Goal: Obtain resource: Obtain resource

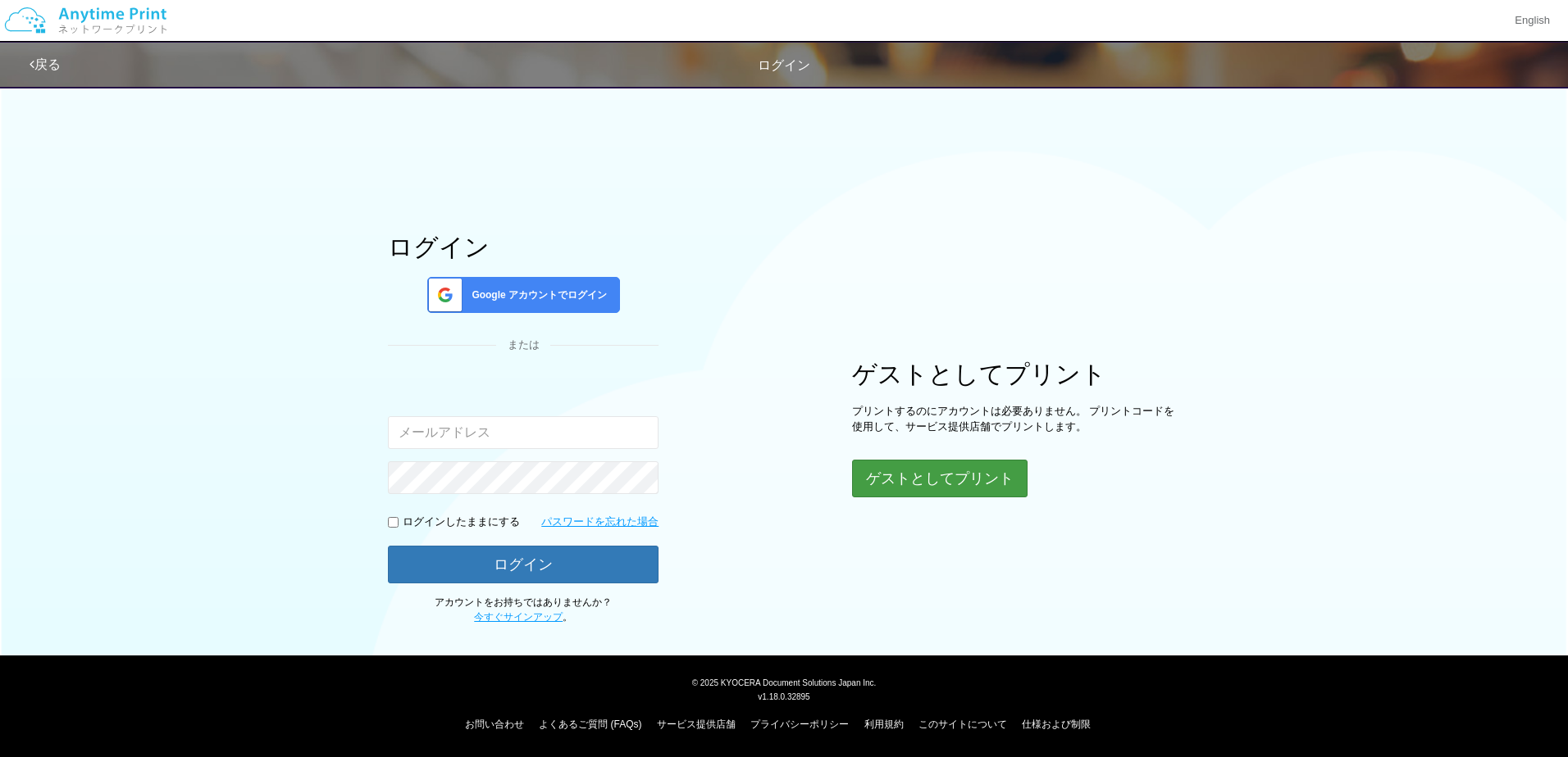
type input "[EMAIL_ADDRESS][DOMAIN_NAME]"
click at [949, 490] on button "ゲストとしてプリント" at bounding box center [939, 479] width 174 height 36
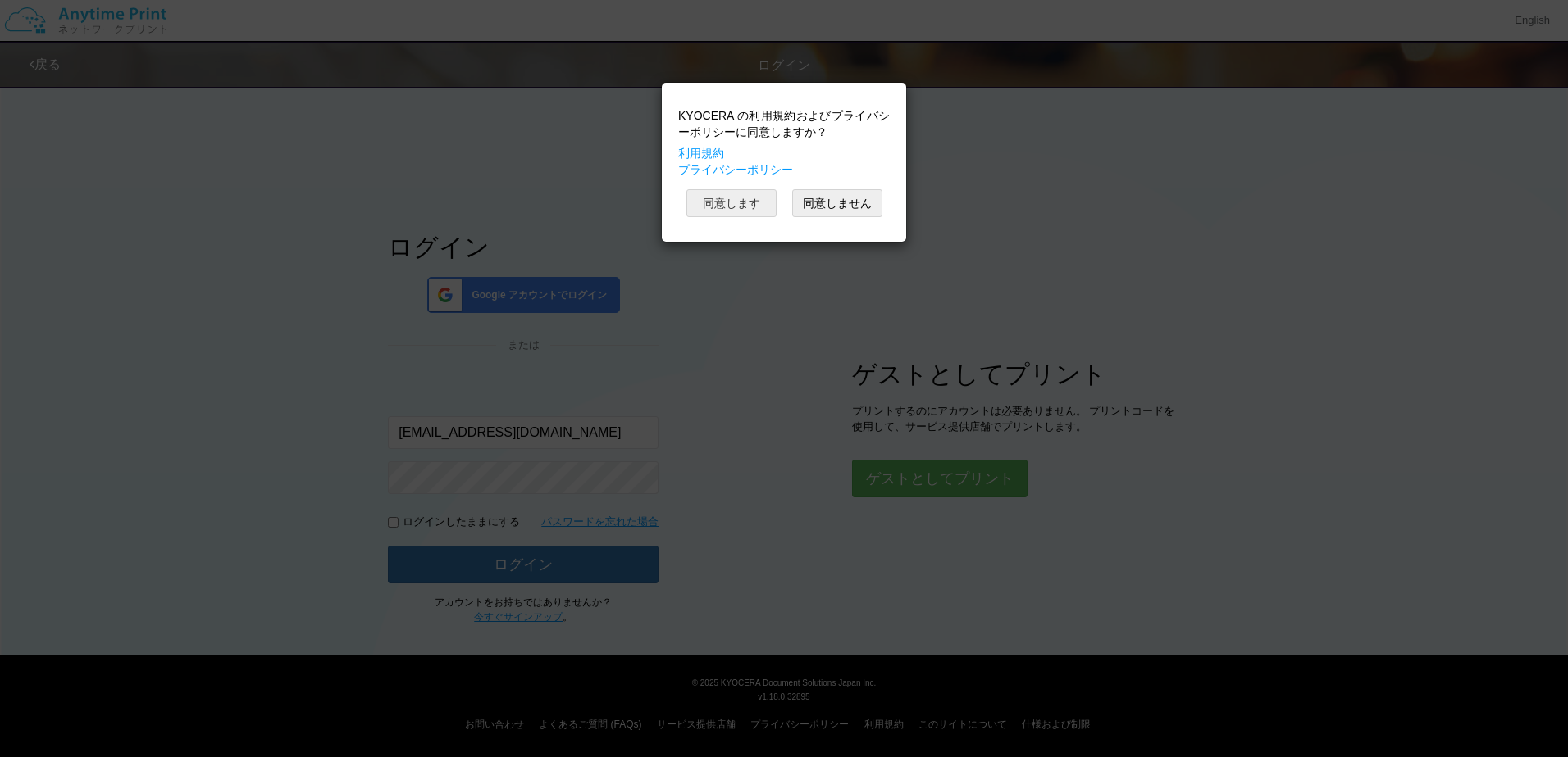
click at [747, 207] on button "同意します" at bounding box center [731, 203] width 90 height 28
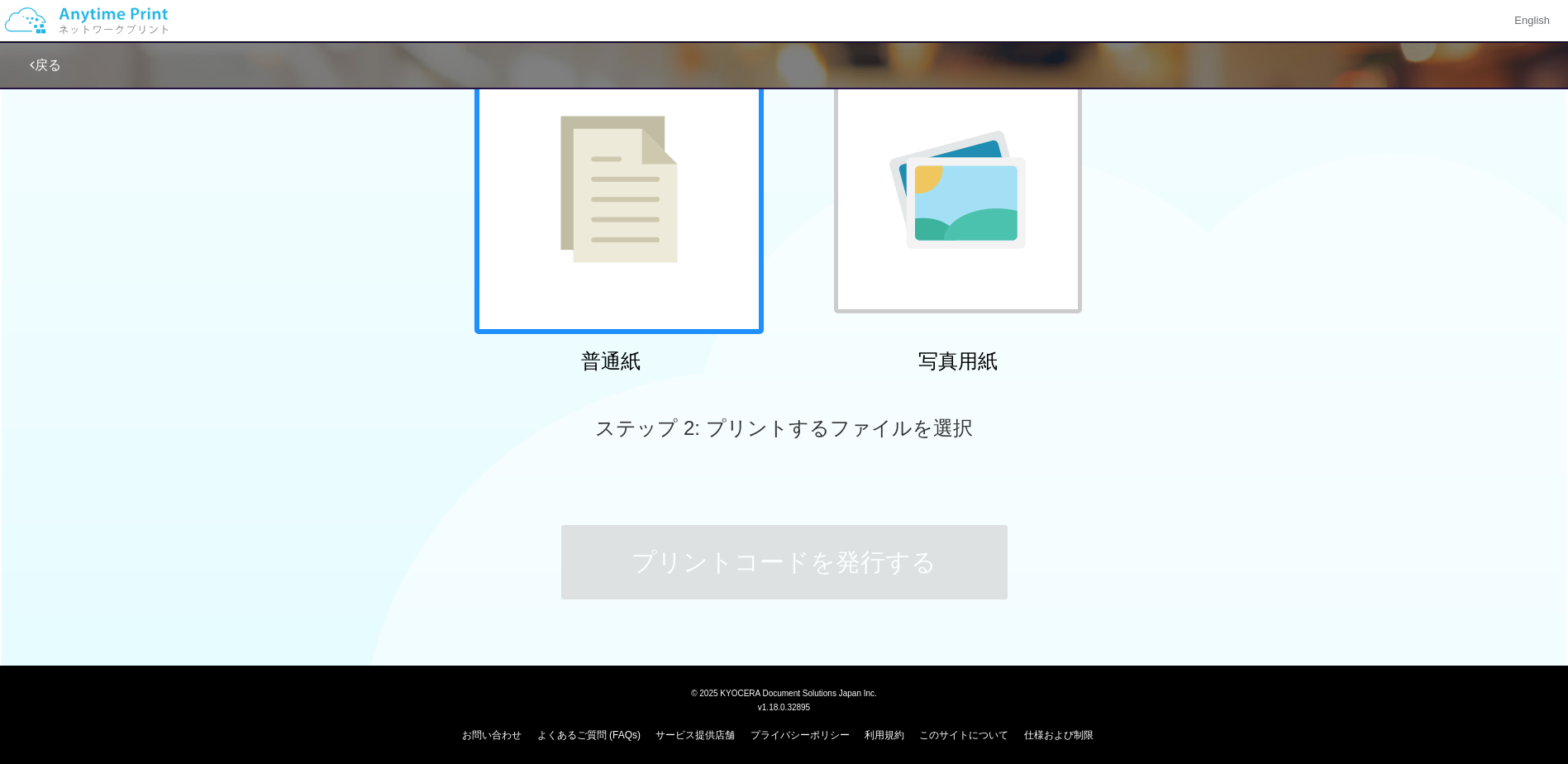
scroll to position [156, 0]
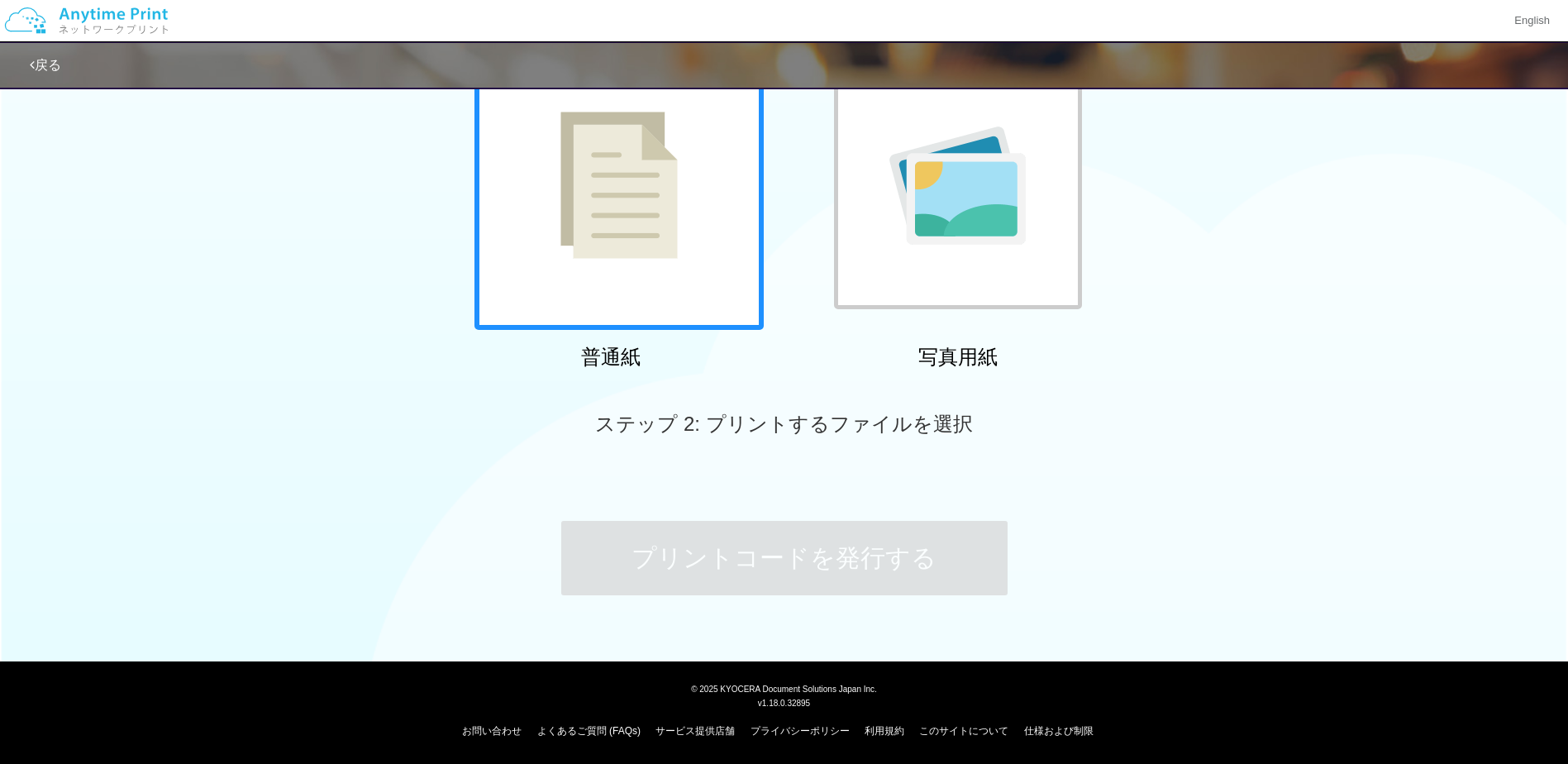
click at [706, 289] on div at bounding box center [619, 186] width 289 height 289
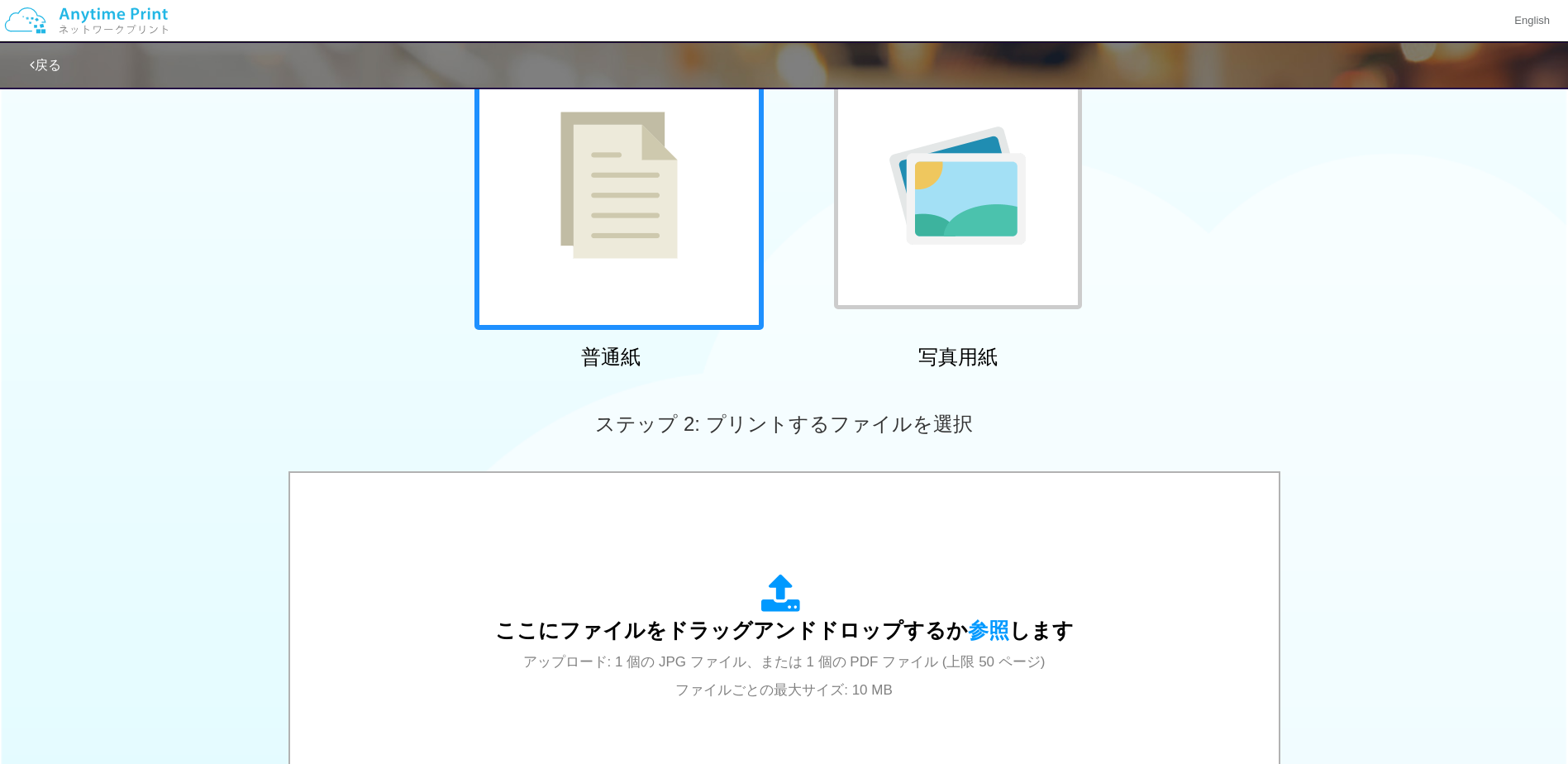
scroll to position [404, 0]
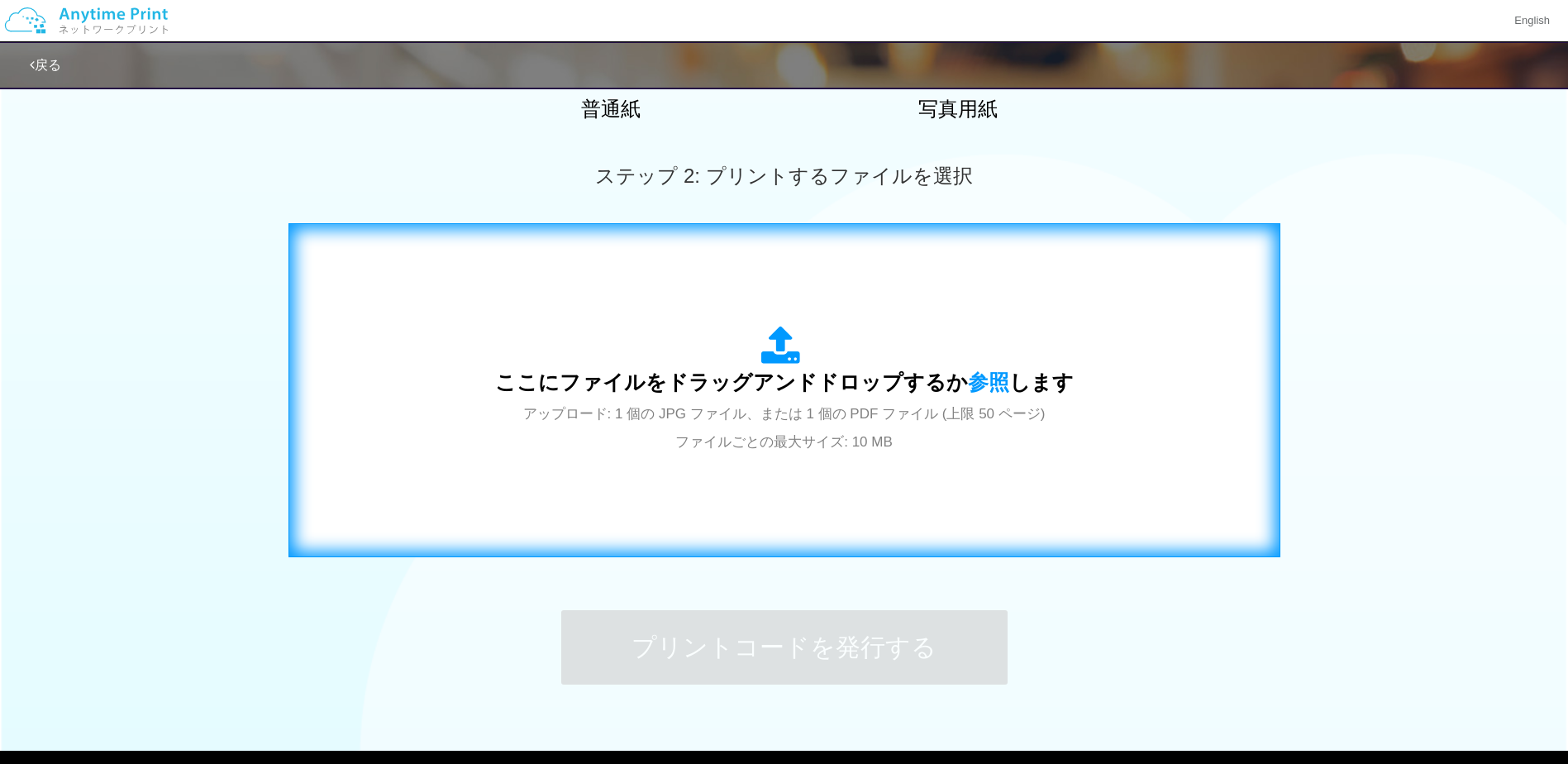
click at [797, 452] on div "ここにファイルをドラッグアンドドロップするか 参照 します アップロード: 1 個の JPG ファイル、または 1 個の PDF ファイル (上限 50 ペー…" at bounding box center [784, 390] width 579 height 129
click at [577, 400] on div "ここにファイルをドラッグアンドドロップするか 参照 します アップロード: 1 個の JPG ファイル、または 1 個の PDF ファイル (上限 50 ペー…" at bounding box center [784, 390] width 579 height 129
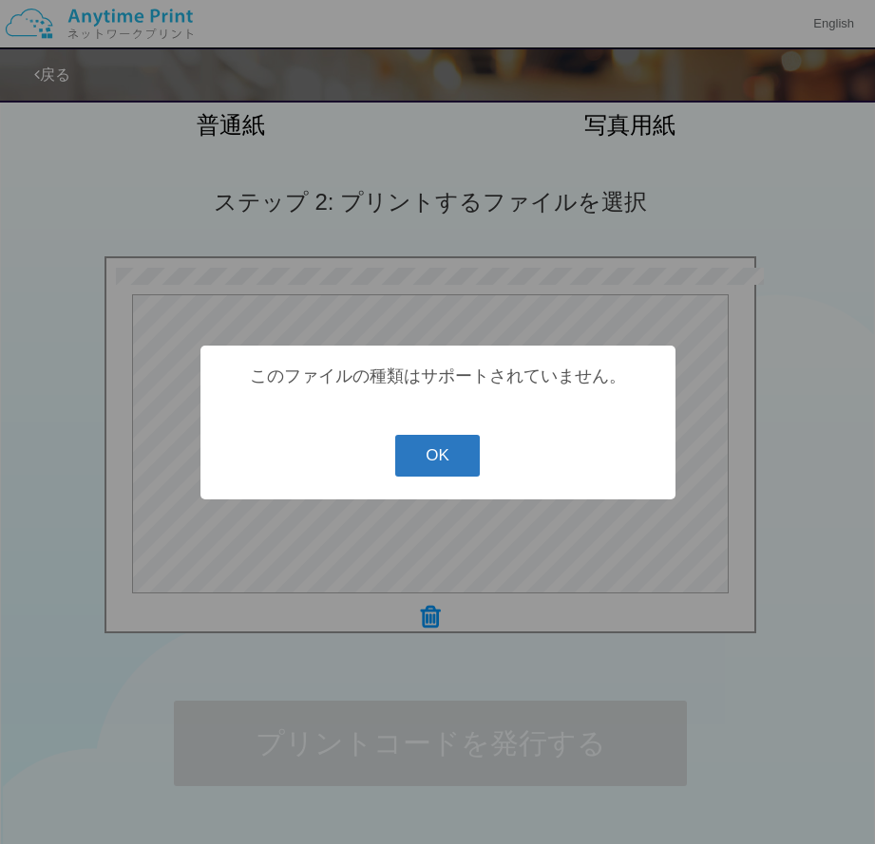
click at [453, 449] on button "OK" at bounding box center [437, 456] width 85 height 42
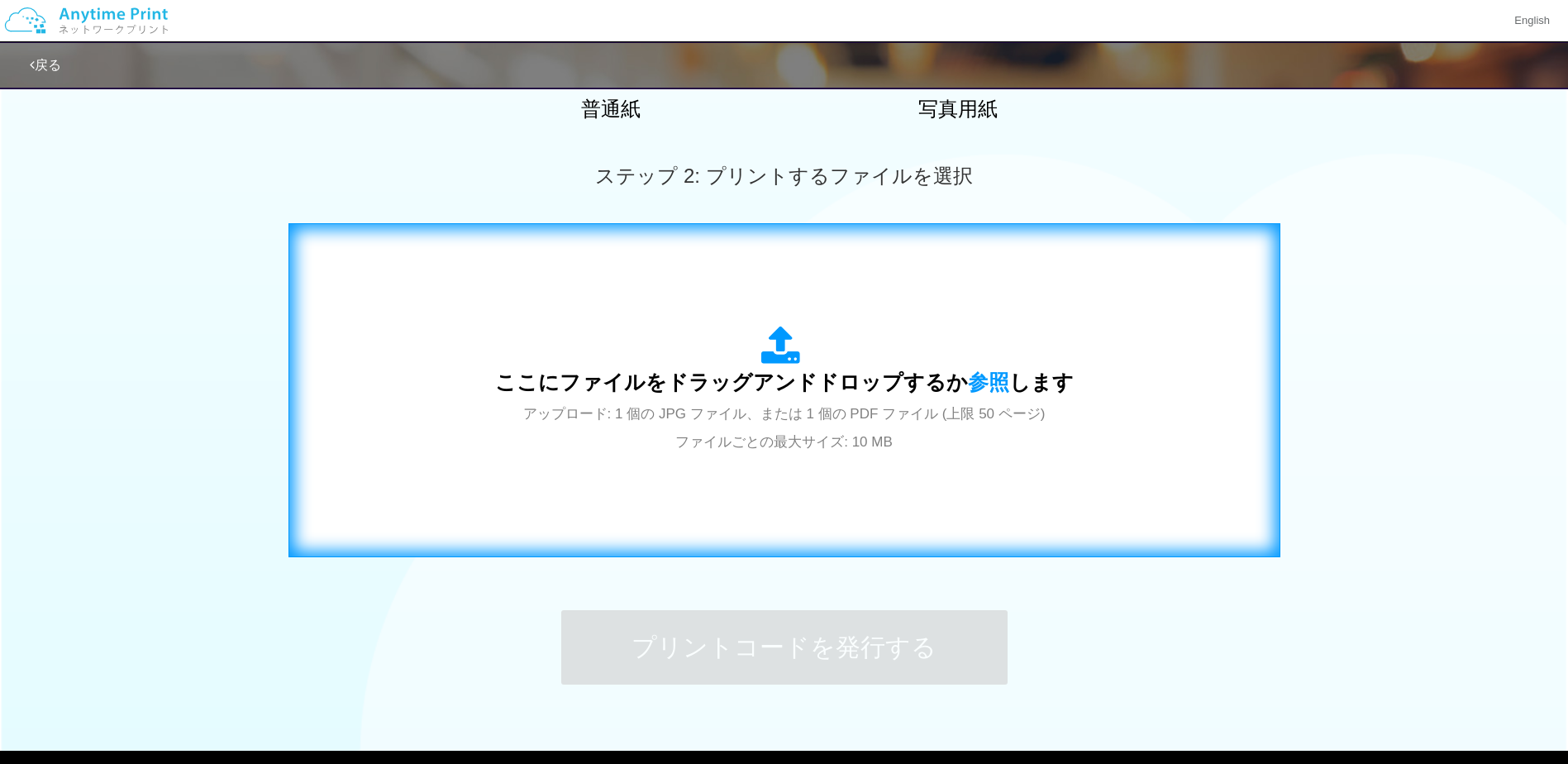
click at [697, 307] on div "ここにファイルをドラッグアンドドロップするか 参照 します アップロード: 1 個の JPG ファイル、または 1 個の PDF ファイル (上限 50 ペー…" at bounding box center [784, 390] width 958 height 300
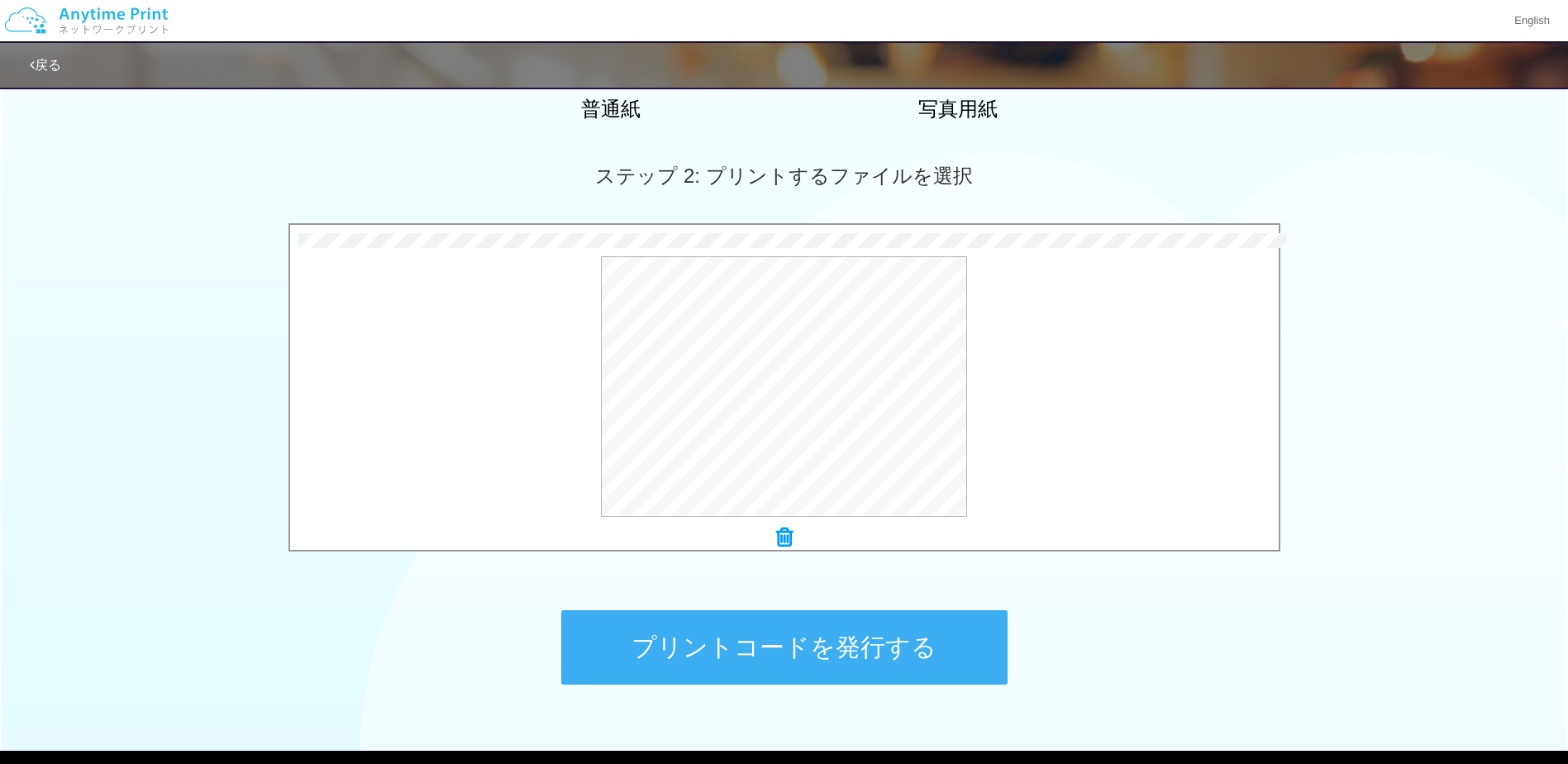
click at [772, 664] on button "プリントコードを発行する" at bounding box center [784, 647] width 447 height 74
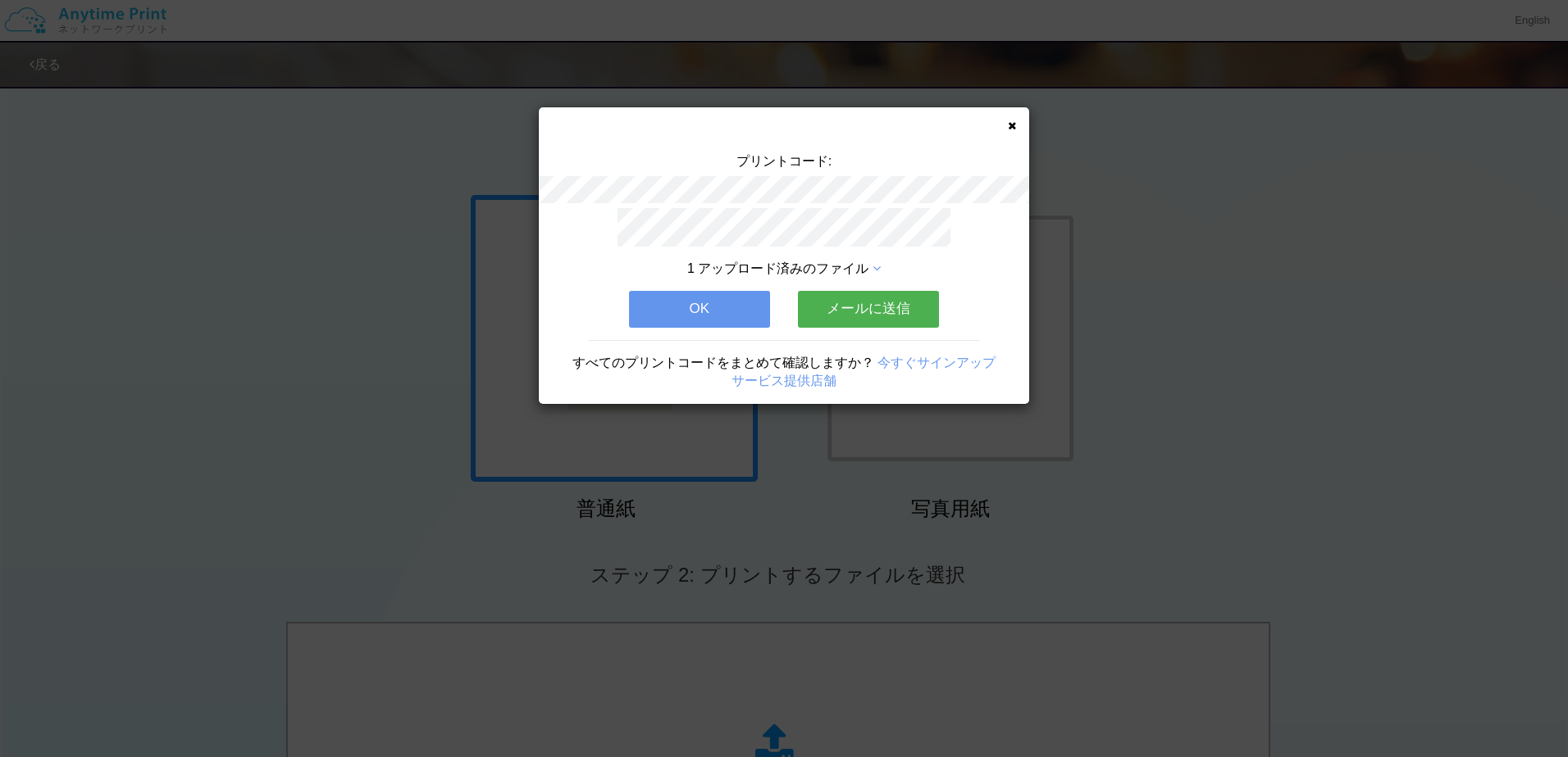
click at [1016, 123] on div "プリントコード: 1 アップロード済みのファイル OK メールに送信 すべてのプリントコードをまとめて確認しますか？ 今すぐサインアップ サービス提供店舗" at bounding box center [784, 255] width 490 height 297
click at [1011, 127] on icon at bounding box center [1011, 126] width 8 height 10
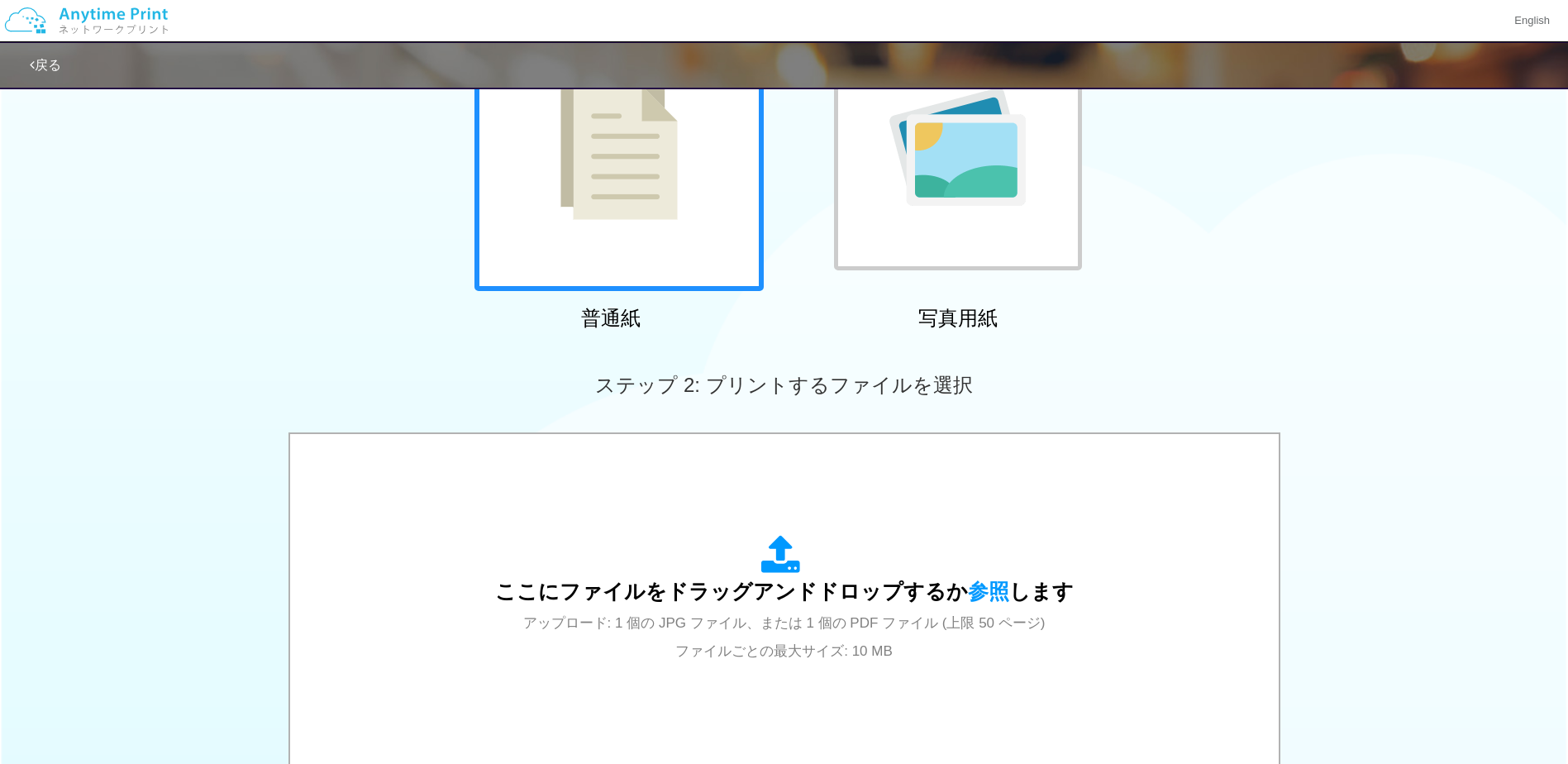
scroll to position [166, 0]
